Goal: Task Accomplishment & Management: Manage account settings

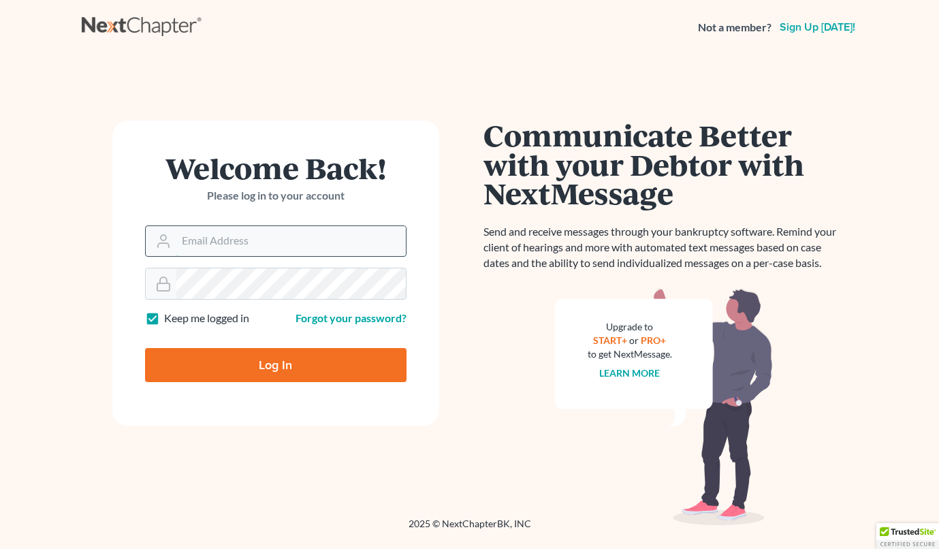
click at [248, 240] on input "Email Address" at bounding box center [290, 241] width 229 height 30
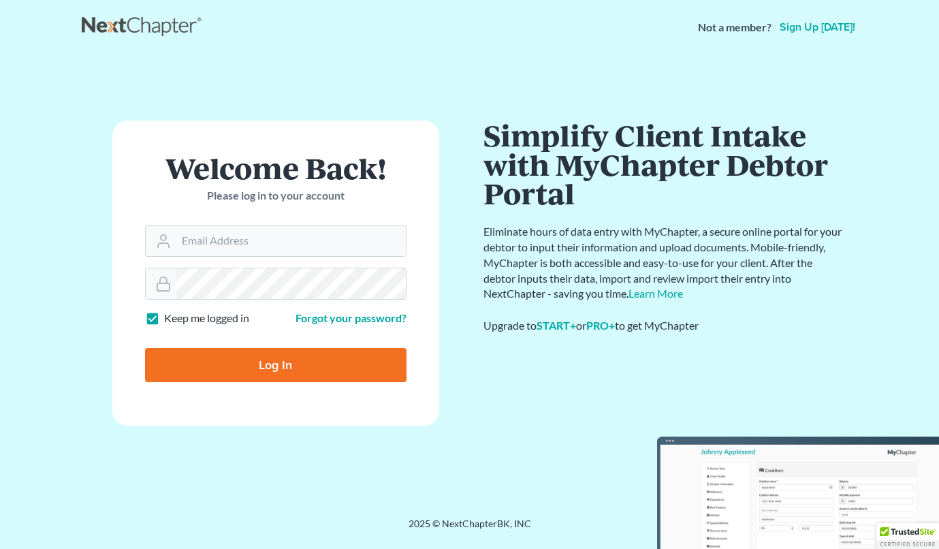
click at [164, 322] on label "Keep me logged in" at bounding box center [206, 318] width 85 height 16
click at [169, 319] on input "Keep me logged in" at bounding box center [173, 314] width 9 height 9
checkbox input "false"
click at [222, 243] on input "Email Address" at bounding box center [290, 241] width 229 height 30
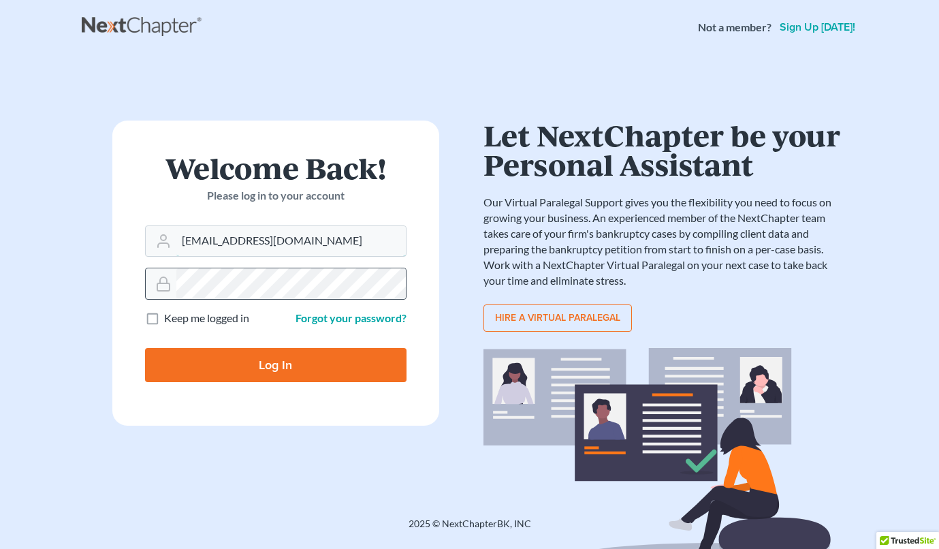
type input "[EMAIL_ADDRESS][DOMAIN_NAME]"
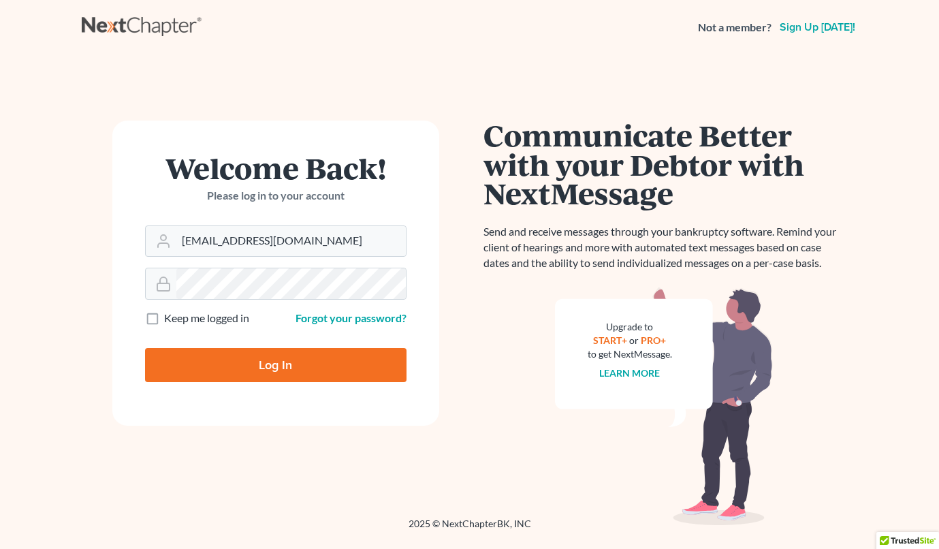
click at [273, 370] on input "Log In" at bounding box center [275, 365] width 261 height 34
type input "Thinking..."
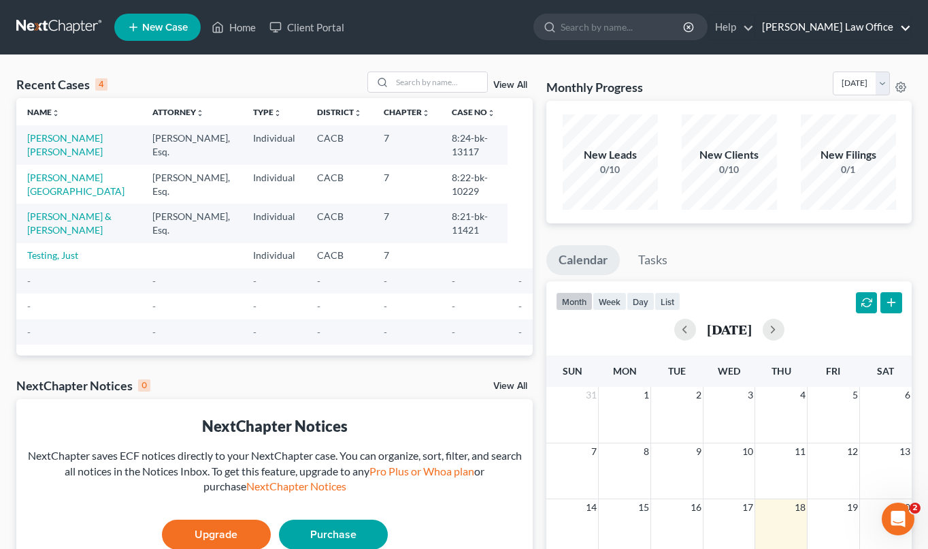
click at [904, 27] on link "[PERSON_NAME] Law Office" at bounding box center [834, 27] width 156 height 25
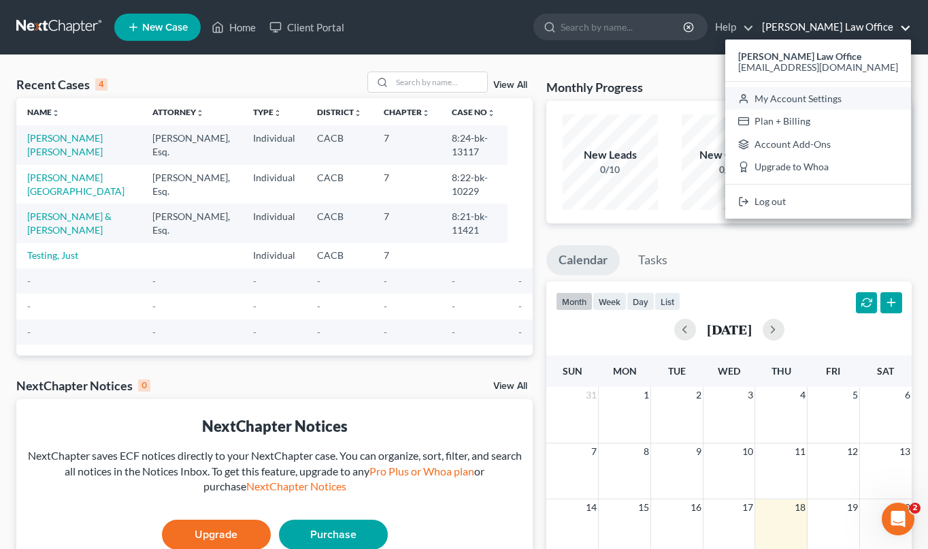
click at [852, 101] on link "My Account Settings" at bounding box center [819, 98] width 186 height 23
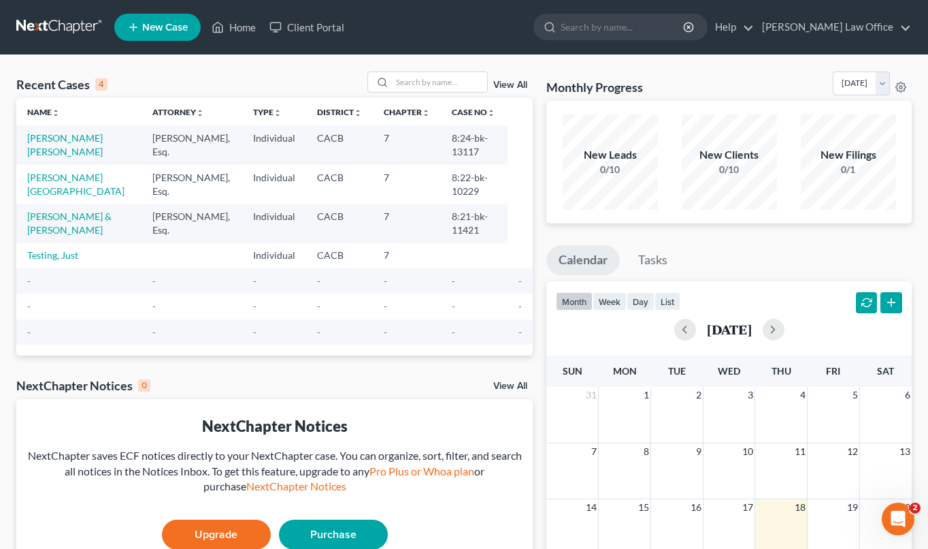
select select "29"
select select "4"
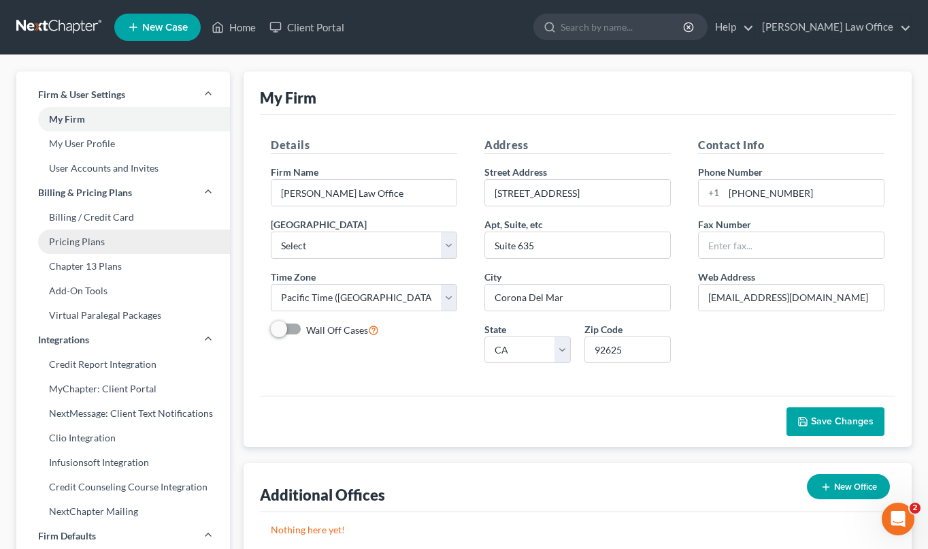
click at [78, 244] on link "Pricing Plans" at bounding box center [123, 241] width 214 height 25
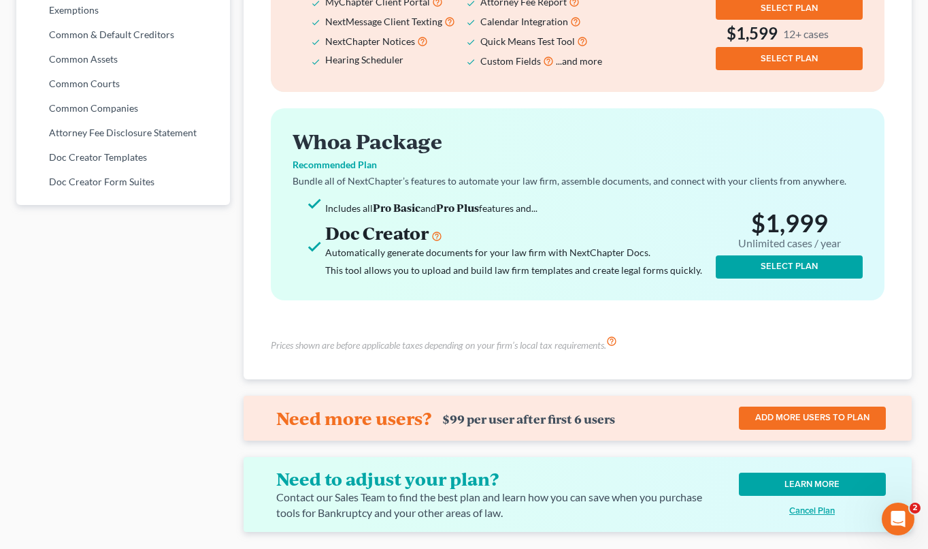
scroll to position [786, 0]
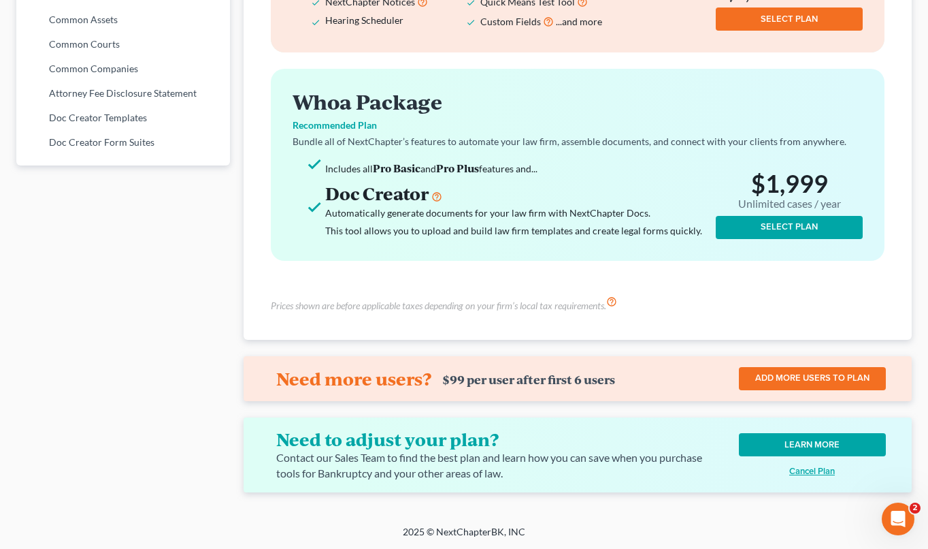
click at [800, 472] on u "Cancel Plan" at bounding box center [813, 471] width 46 height 11
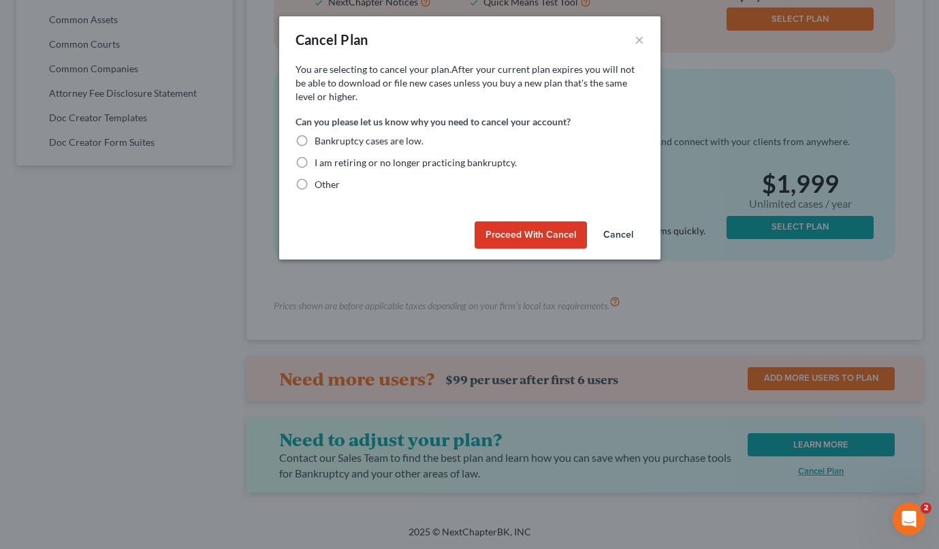
click at [314, 142] on label "Bankruptcy cases are low." at bounding box center [368, 141] width 109 height 14
click at [320, 142] on input "Bankruptcy cases are low." at bounding box center [324, 138] width 9 height 9
radio input "true"
click at [538, 234] on button "Proceed with Cancel" at bounding box center [530, 234] width 112 height 27
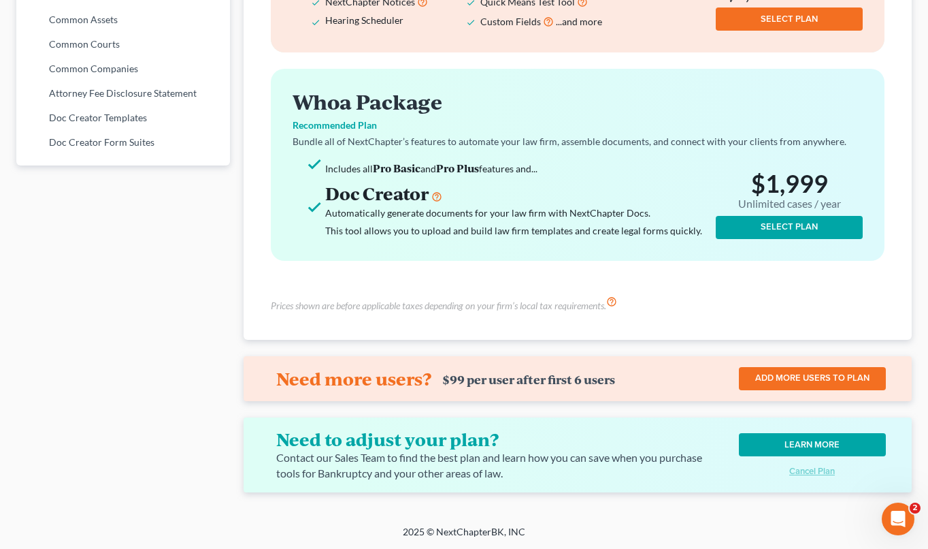
click at [895, 513] on icon "Open Intercom Messenger" at bounding box center [897, 517] width 22 height 22
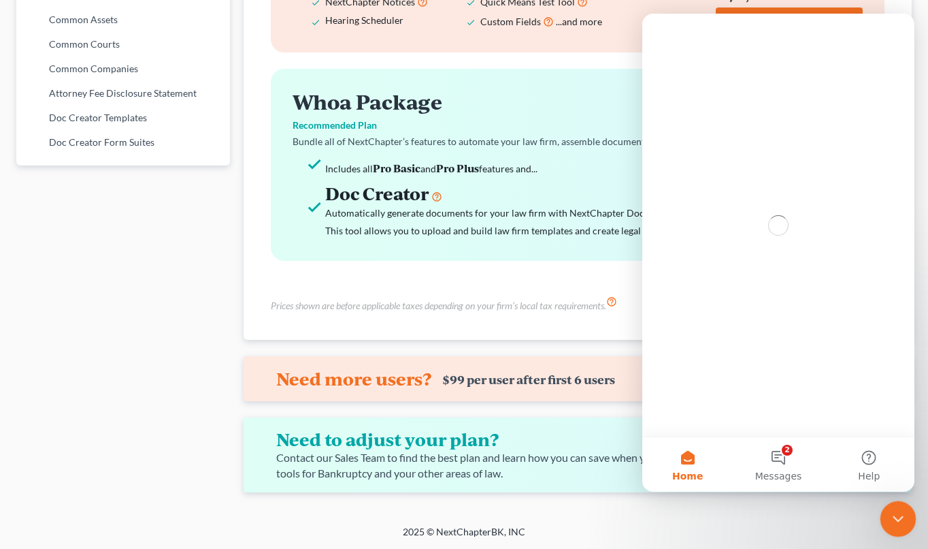
scroll to position [0, 0]
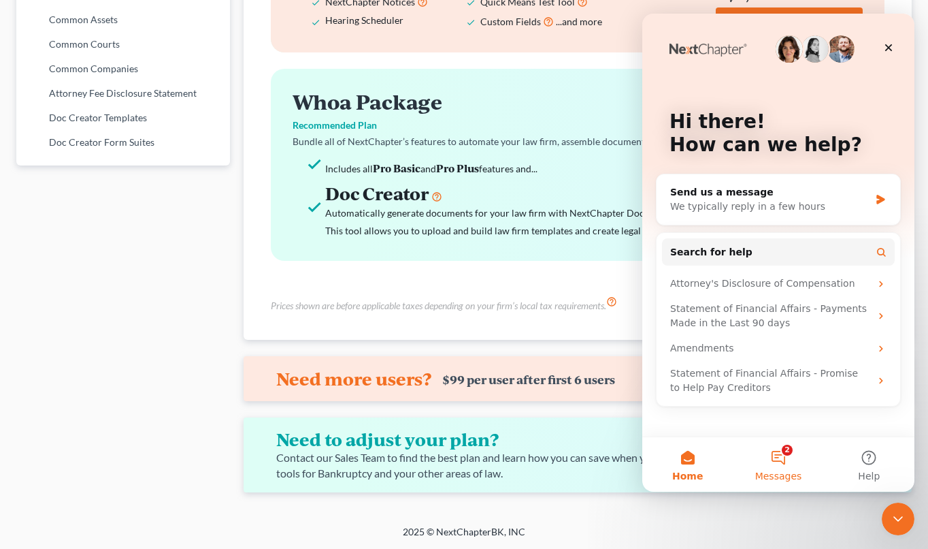
click at [784, 462] on button "2 Messages" at bounding box center [778, 464] width 91 height 54
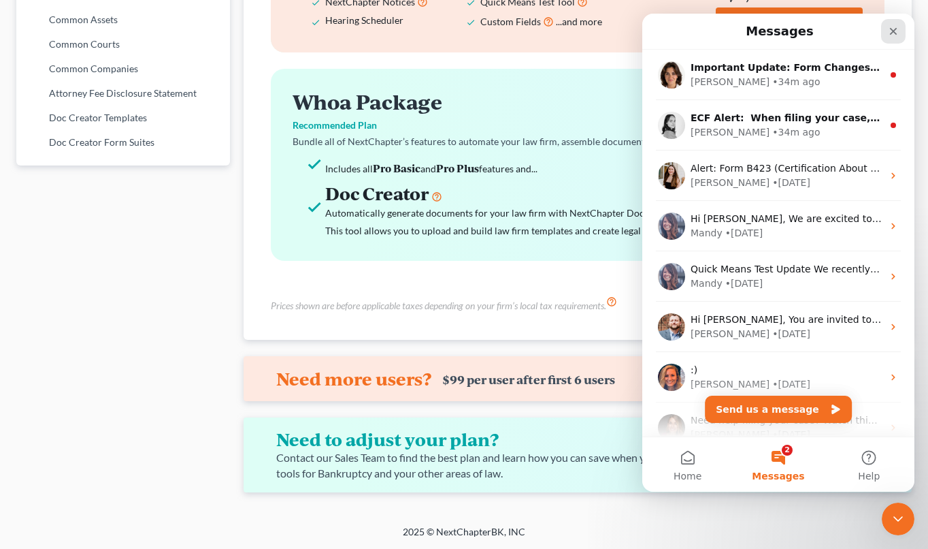
click at [896, 27] on icon "Close" at bounding box center [893, 31] width 11 height 11
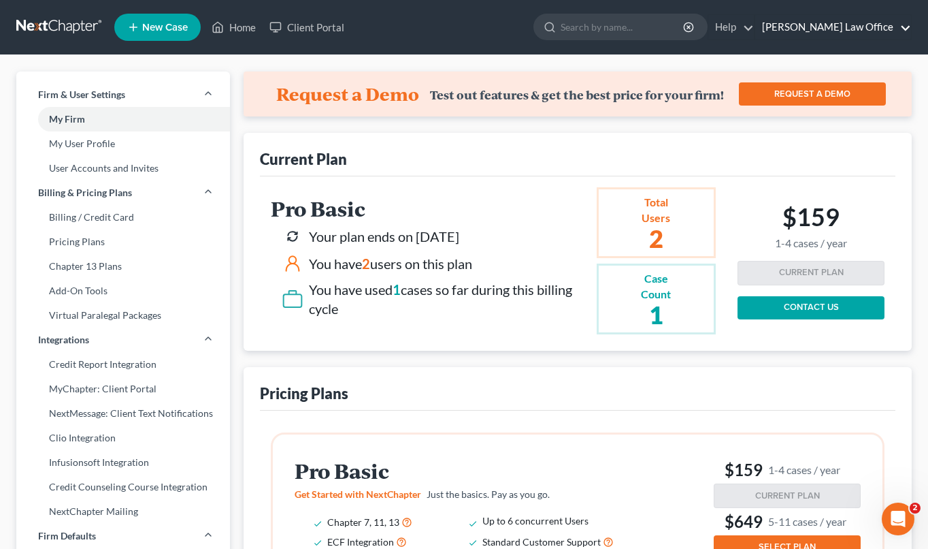
click at [885, 28] on link "Hoover Law Office" at bounding box center [834, 27] width 156 height 25
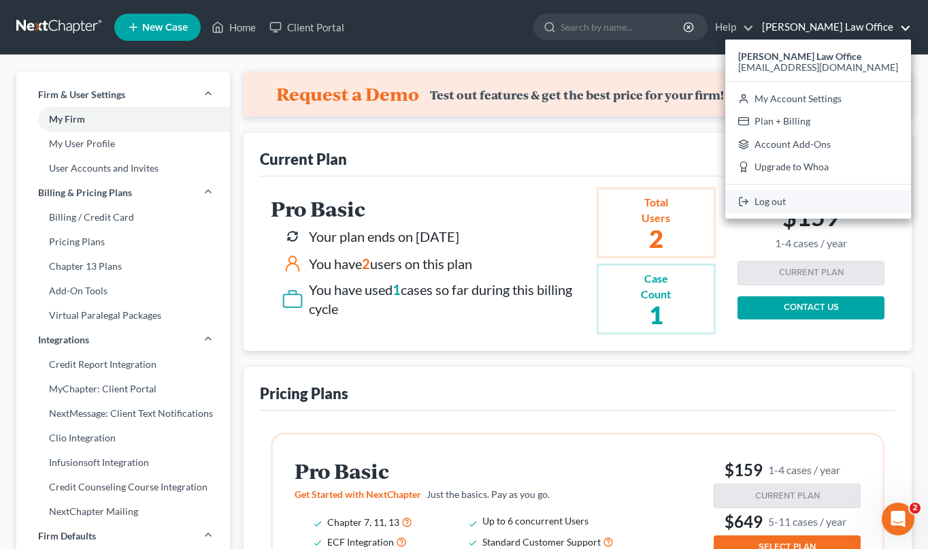
click at [809, 206] on link "Log out" at bounding box center [819, 201] width 186 height 23
